Goal: Task Accomplishment & Management: Manage account settings

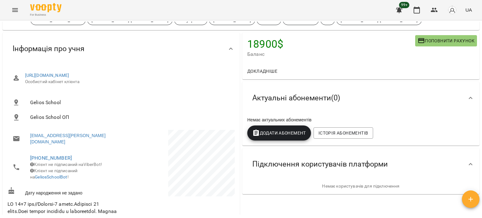
scroll to position [126, 0]
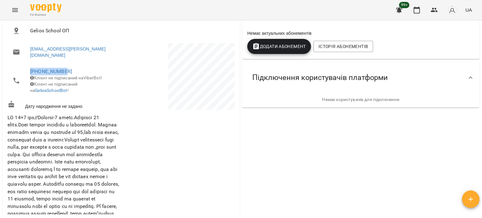
drag, startPoint x: 71, startPoint y: 65, endPoint x: 27, endPoint y: 67, distance: 44.3
click at [27, 67] on li "[PHONE_NUMBER] Клієнт не підписаний на ViberBot! Клієнт не підписаний на Gelios…" at bounding box center [64, 80] width 112 height 35
copy link "[PHONE_NUMBER]"
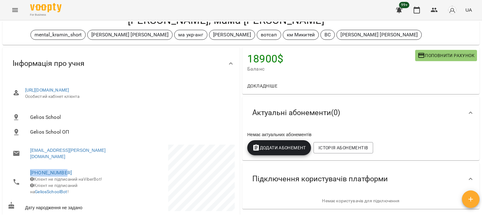
scroll to position [0, 0]
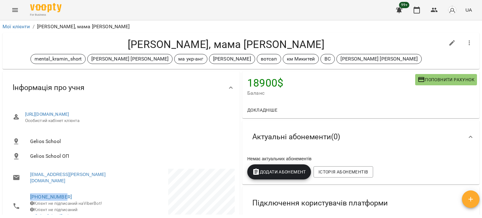
click at [77, 189] on li "[PHONE_NUMBER] Клієнт не підписаний на ViberBot! Клієнт не підписаний на Gelios…" at bounding box center [64, 206] width 112 height 35
drag, startPoint x: 66, startPoint y: 192, endPoint x: 29, endPoint y: 183, distance: 37.8
click at [24, 189] on li "[PHONE_NUMBER] Клієнт не підписаний на ViberBot! Клієнт не підписаний на Gelios…" at bounding box center [64, 206] width 112 height 35
copy link "[PHONE_NUMBER]"
click at [16, 32] on div "[PERSON_NAME], мама [PERSON_NAME] mental_kramin_short [PERSON_NAME] Анна ма укр…" at bounding box center [241, 51] width 480 height 39
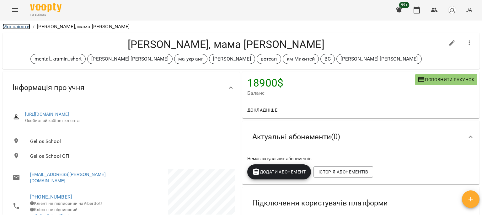
click at [22, 25] on link "Мої клієнти" at bounding box center [17, 27] width 28 height 6
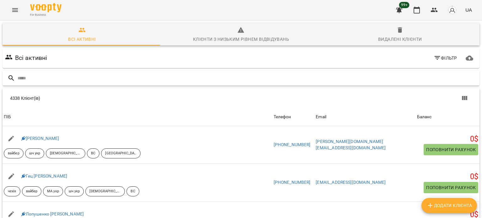
type input "*"
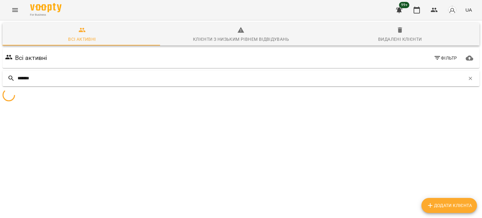
type input "*******"
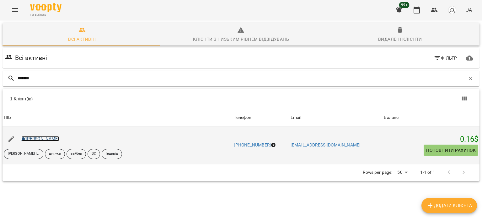
click at [38, 139] on link "[PERSON_NAME]" at bounding box center [40, 138] width 38 height 5
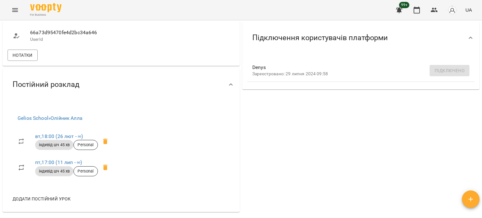
scroll to position [282, 0]
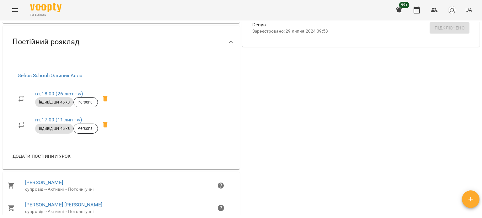
click at [108, 103] on icon at bounding box center [106, 99] width 8 height 8
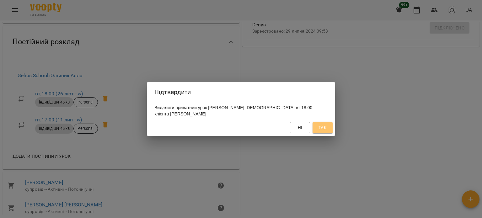
click at [320, 124] on span "Так" at bounding box center [323, 128] width 8 height 8
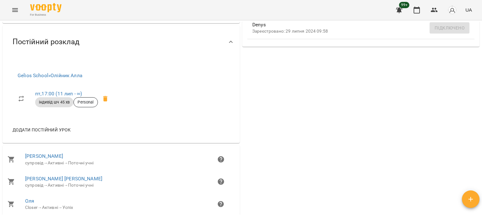
click at [105, 100] on icon at bounding box center [105, 99] width 4 height 6
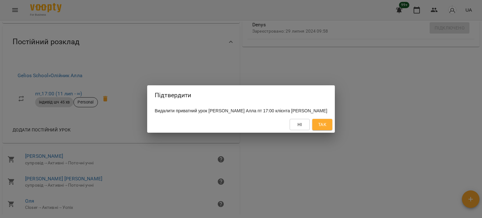
click at [313, 126] on button "Так" at bounding box center [322, 124] width 20 height 11
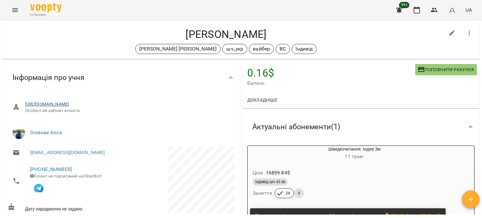
scroll to position [0, 0]
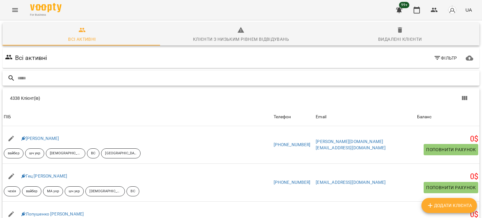
click at [47, 79] on input "text" at bounding box center [248, 78] width 460 height 10
type input "******"
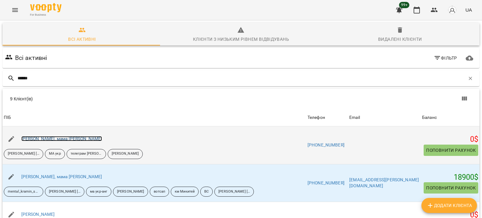
click at [67, 140] on link "[PERSON_NAME], мама [PERSON_NAME]" at bounding box center [61, 138] width 81 height 5
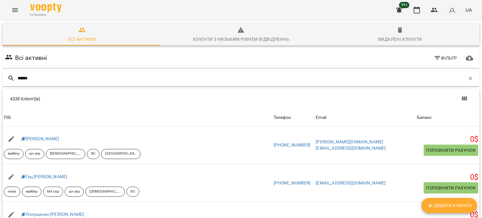
type input "******"
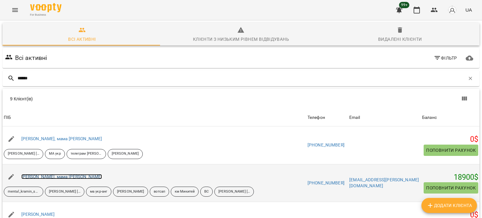
click at [78, 174] on link "[PERSON_NAME], мама [PERSON_NAME]" at bounding box center [61, 176] width 81 height 5
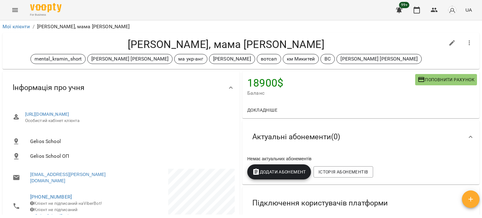
click at [242, 88] on div "18900 $ [PERSON_NAME] рахунок" at bounding box center [360, 87] width 237 height 30
click at [18, 29] on link "Мої клієнти" at bounding box center [17, 27] width 28 height 6
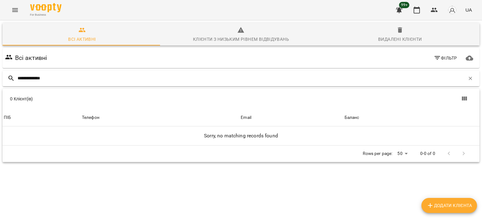
click at [30, 79] on input "**********" at bounding box center [242, 78] width 448 height 10
click at [26, 78] on input "**********" at bounding box center [242, 78] width 448 height 10
type input "**********"
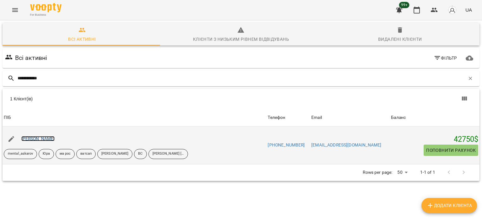
click at [34, 139] on link "[PERSON_NAME]" at bounding box center [38, 138] width 34 height 5
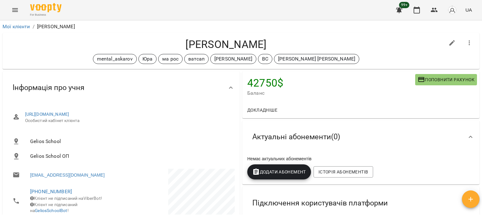
scroll to position [94, 0]
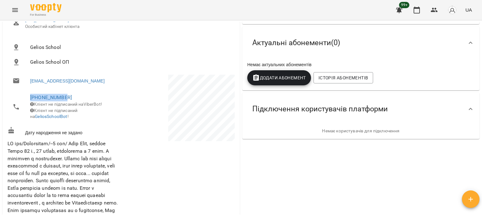
drag, startPoint x: 72, startPoint y: 96, endPoint x: 16, endPoint y: 96, distance: 55.9
click at [16, 96] on li "[PHONE_NUMBER] Клієнт не підписаний на ViberBot! Клієнт не підписаний на Gelios…" at bounding box center [64, 106] width 112 height 35
copy link "[PHONE_NUMBER]"
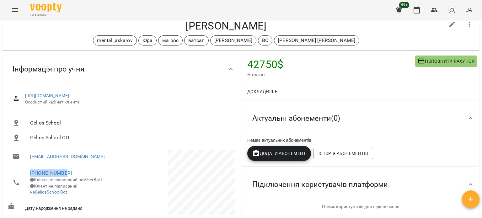
scroll to position [0, 0]
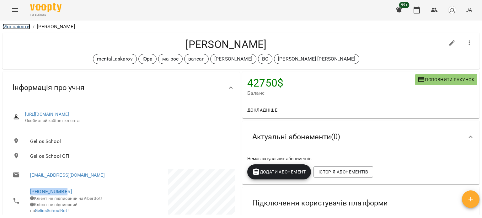
click at [21, 24] on link "Мої клієнти" at bounding box center [17, 27] width 28 height 6
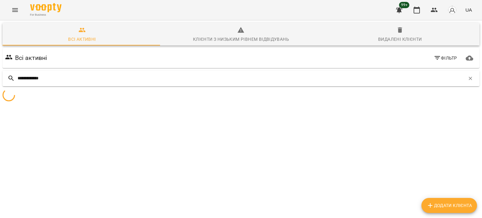
type input "**********"
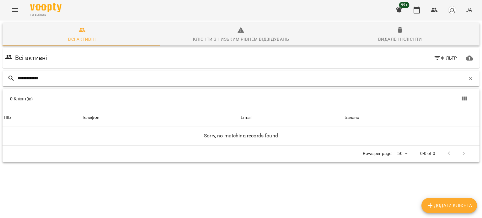
drag, startPoint x: 53, startPoint y: 79, endPoint x: 3, endPoint y: 76, distance: 50.3
click at [3, 76] on div "**********" at bounding box center [241, 79] width 477 height 16
type input "******"
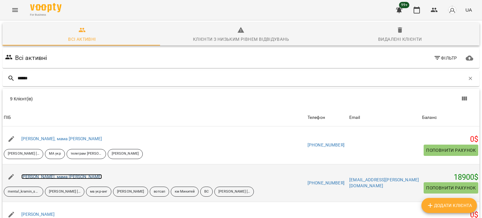
click at [57, 176] on link "[PERSON_NAME], мама [PERSON_NAME]" at bounding box center [61, 176] width 81 height 5
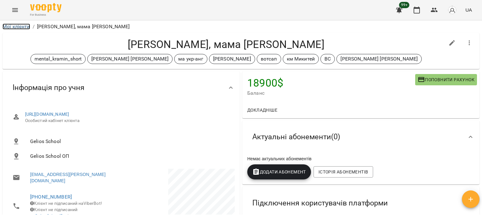
click at [18, 25] on link "Мої клієнти" at bounding box center [17, 27] width 28 height 6
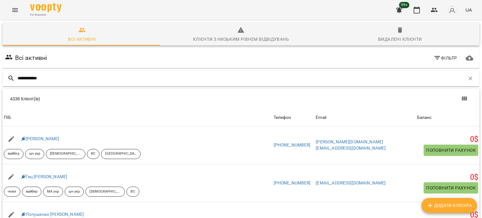
type input "**********"
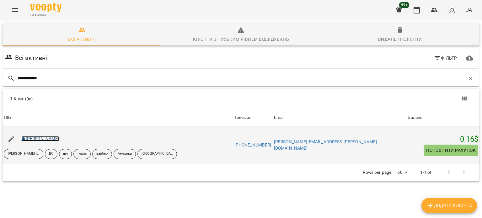
click at [43, 136] on link "[PERSON_NAME]" at bounding box center [40, 138] width 38 height 5
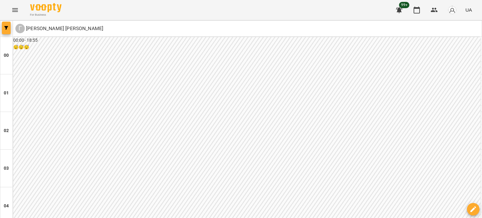
scroll to position [764, 0]
click at [8, 26] on button "button" at bounding box center [6, 28] width 9 height 13
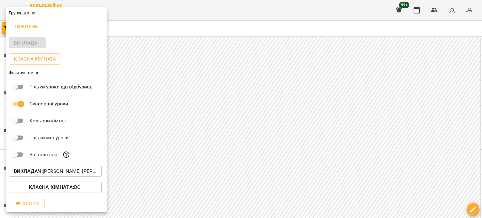
click at [66, 170] on p "Викладач : Гаврилевська Оксана" at bounding box center [55, 172] width 83 height 8
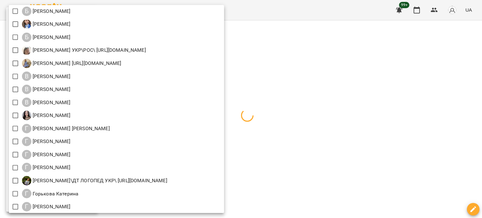
scroll to position [385, 0]
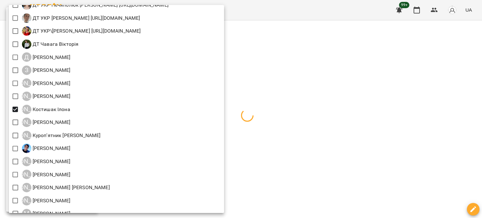
click at [309, 74] on div at bounding box center [241, 109] width 482 height 218
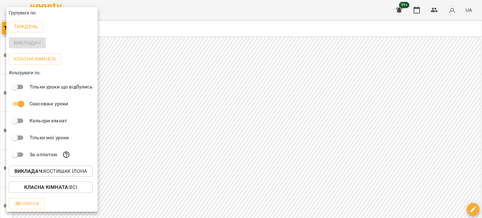
click at [187, 42] on div at bounding box center [241, 109] width 482 height 218
